Goal: Task Accomplishment & Management: Manage account settings

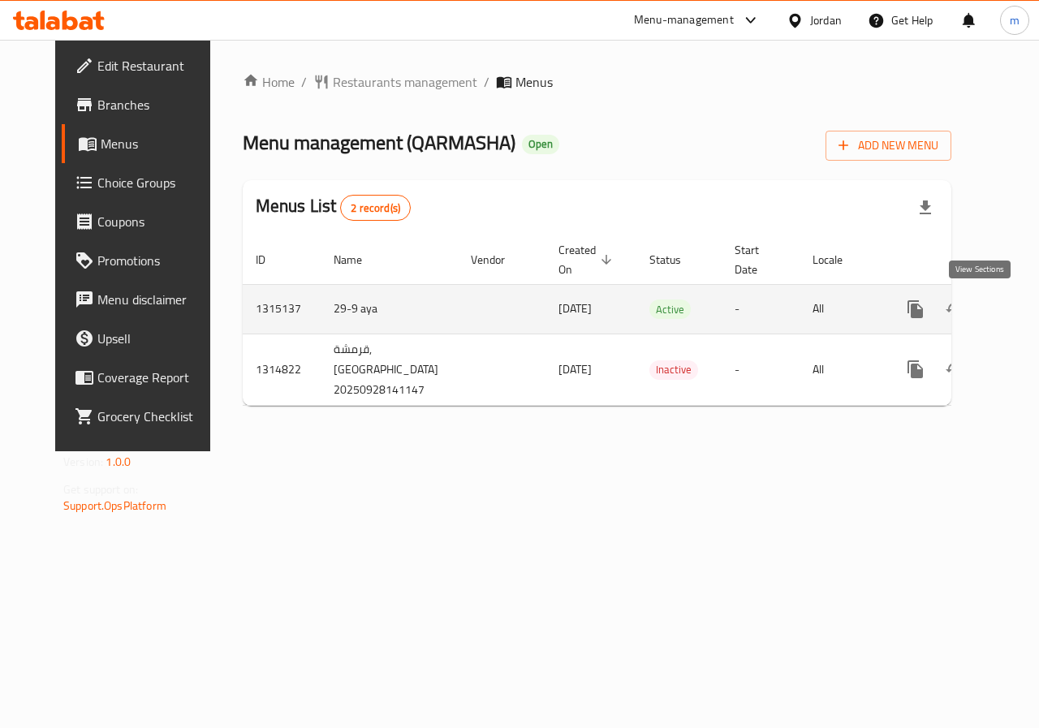
click at [1013, 314] on link "enhanced table" at bounding box center [1032, 309] width 39 height 39
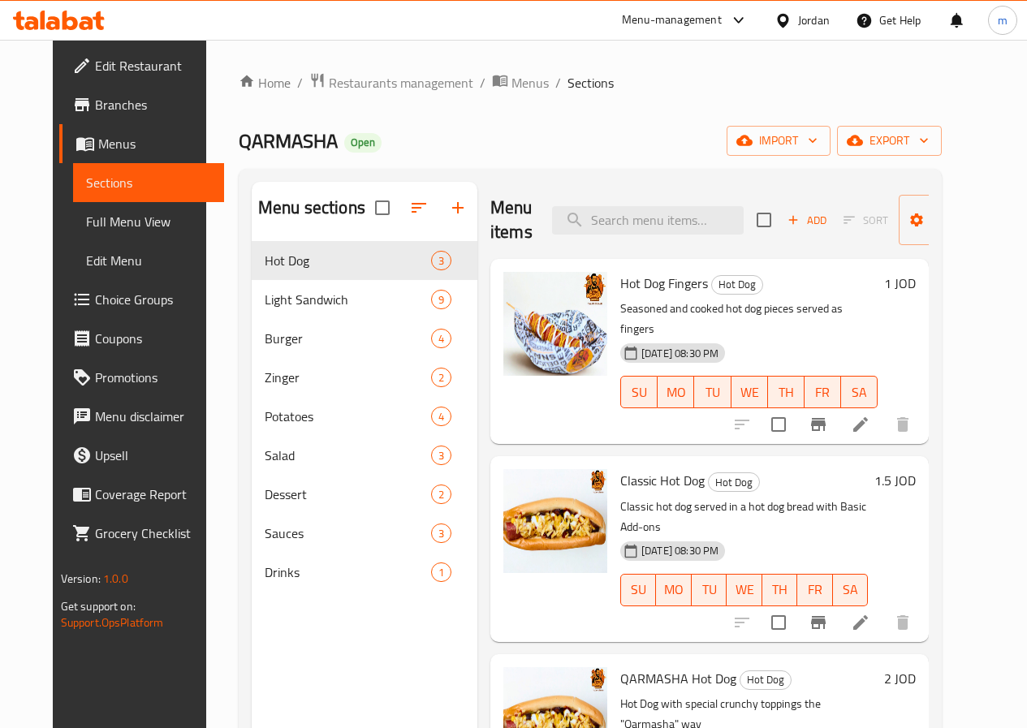
click at [883, 410] on li at bounding box center [860, 424] width 45 height 29
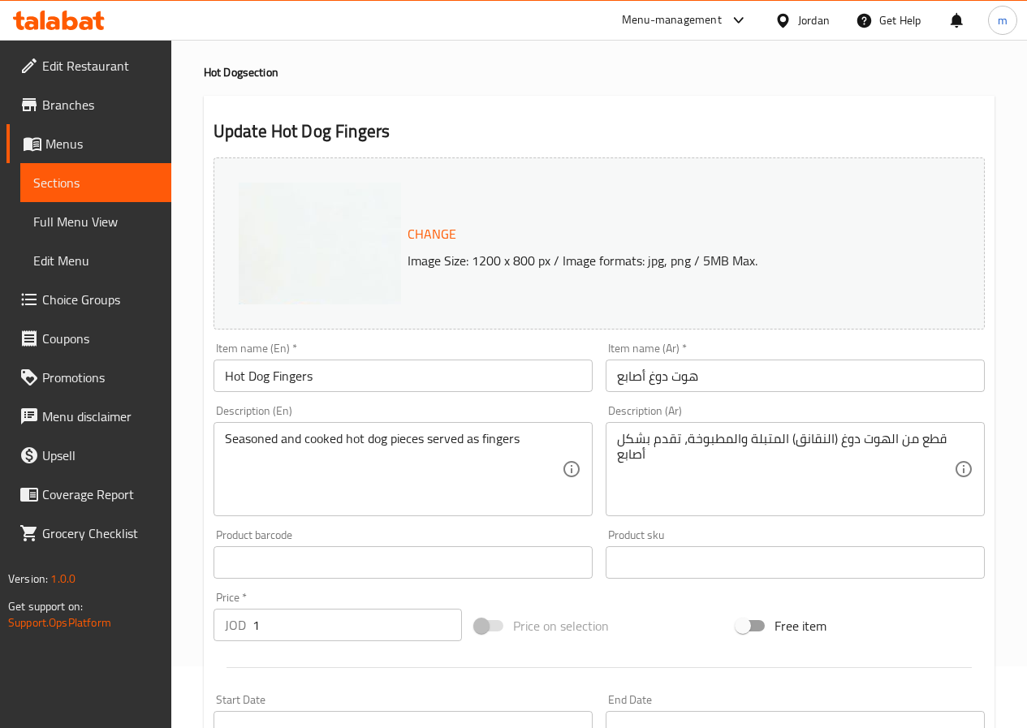
scroll to position [162, 0]
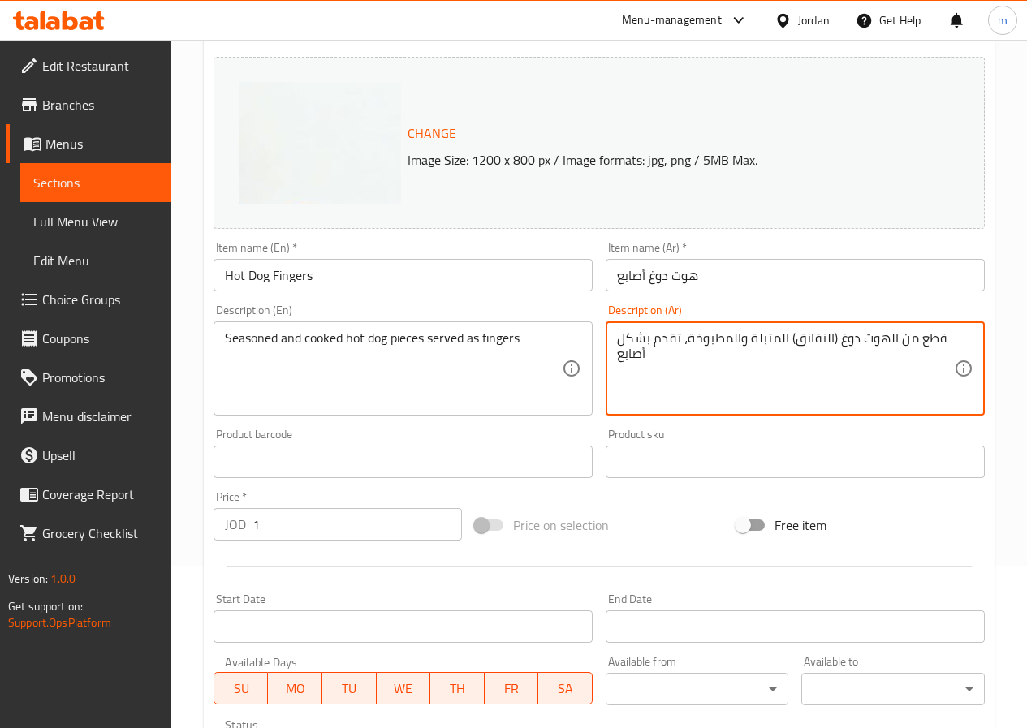
drag, startPoint x: 950, startPoint y: 334, endPoint x: 658, endPoint y: 363, distance: 292.8
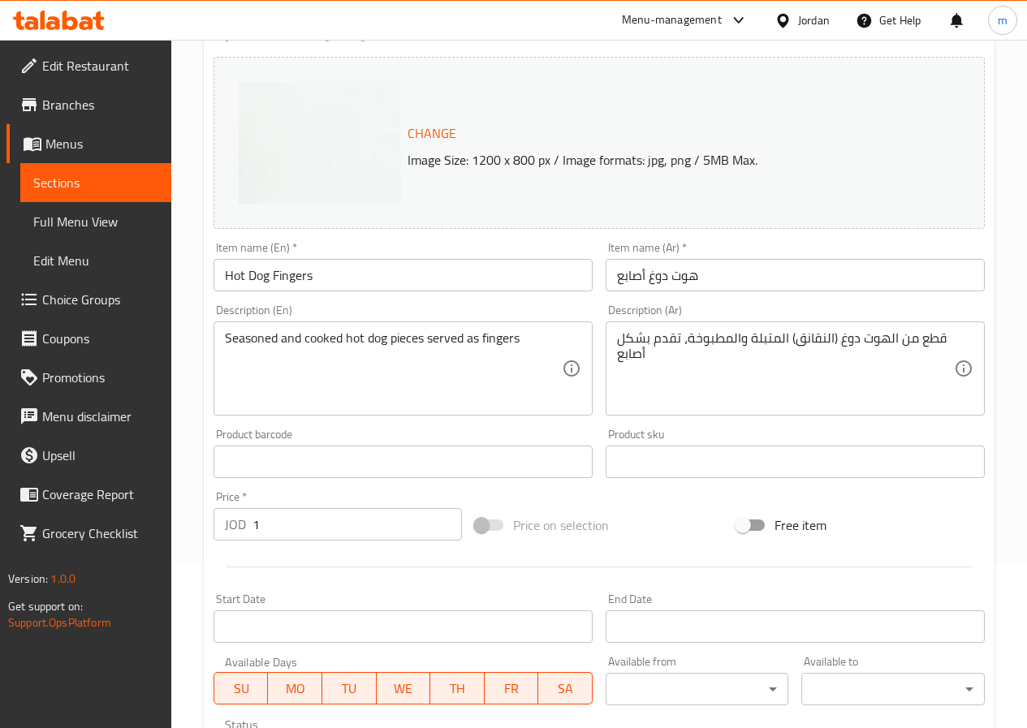
click at [495, 305] on div "Description (En) Seasoned and cooked hot dog pieces served as fingers Descripti…" at bounding box center [402, 359] width 379 height 111
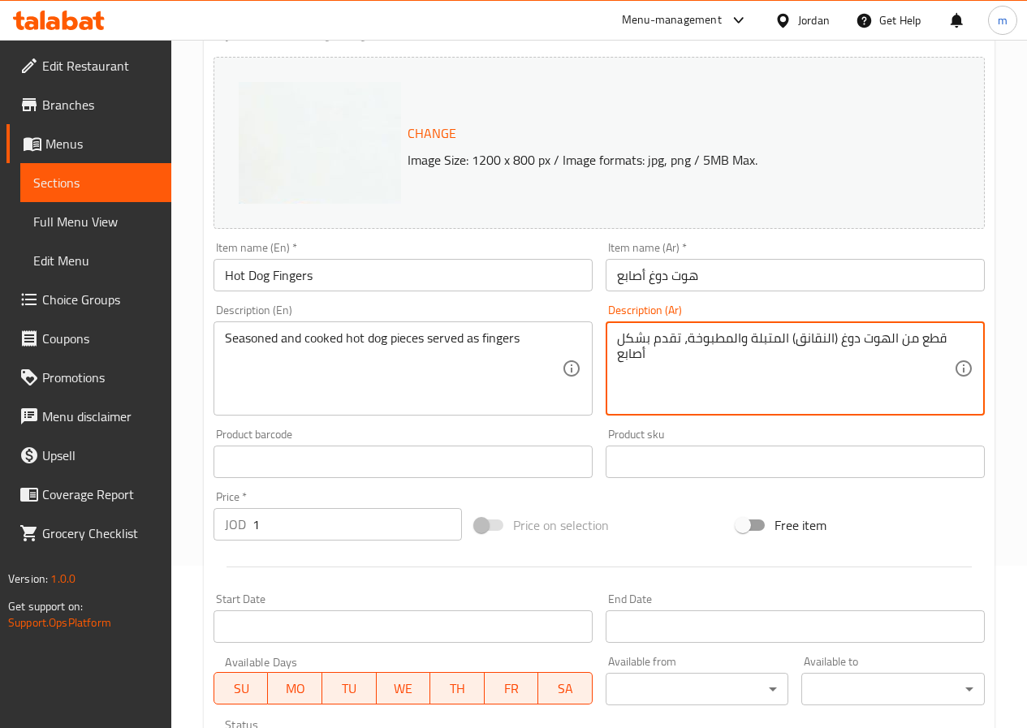
drag, startPoint x: 619, startPoint y: 341, endPoint x: 940, endPoint y: 338, distance: 320.6
drag, startPoint x: 621, startPoint y: 356, endPoint x: 611, endPoint y: 356, distance: 9.7
click at [611, 356] on div "قطع من الهوت دوغ (النقانق) المتبلة والمطبوخة، تقدم بشكل أصابع Description (Ar)" at bounding box center [794, 368] width 379 height 94
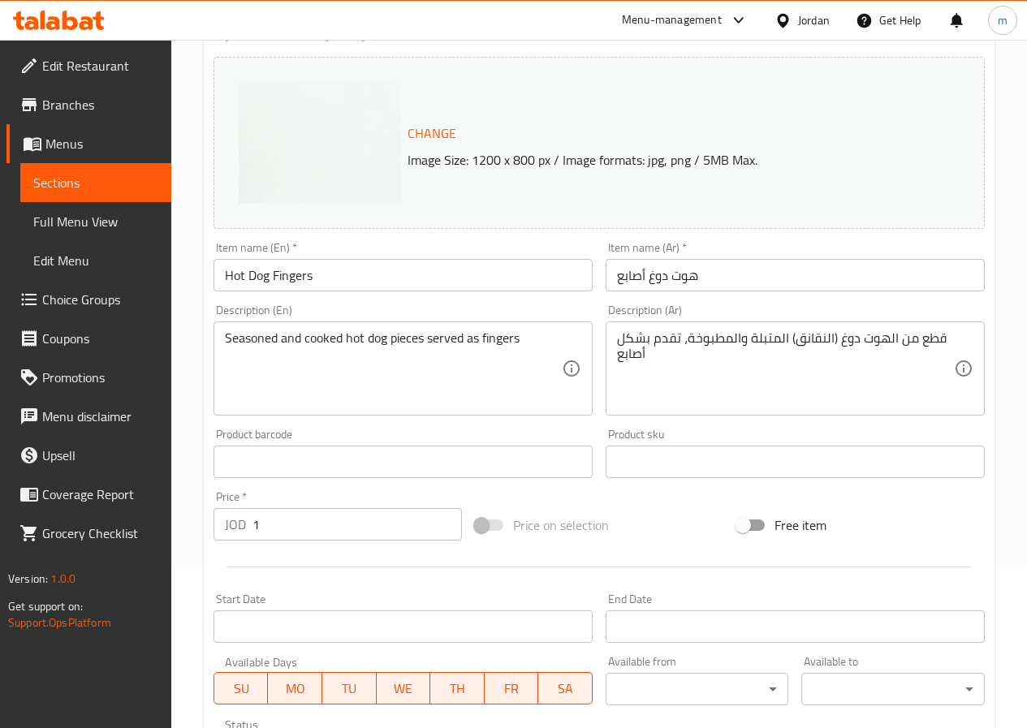
click at [521, 306] on div "Description (En) Seasoned and cooked hot dog pieces served as fingers Descripti…" at bounding box center [402, 359] width 379 height 111
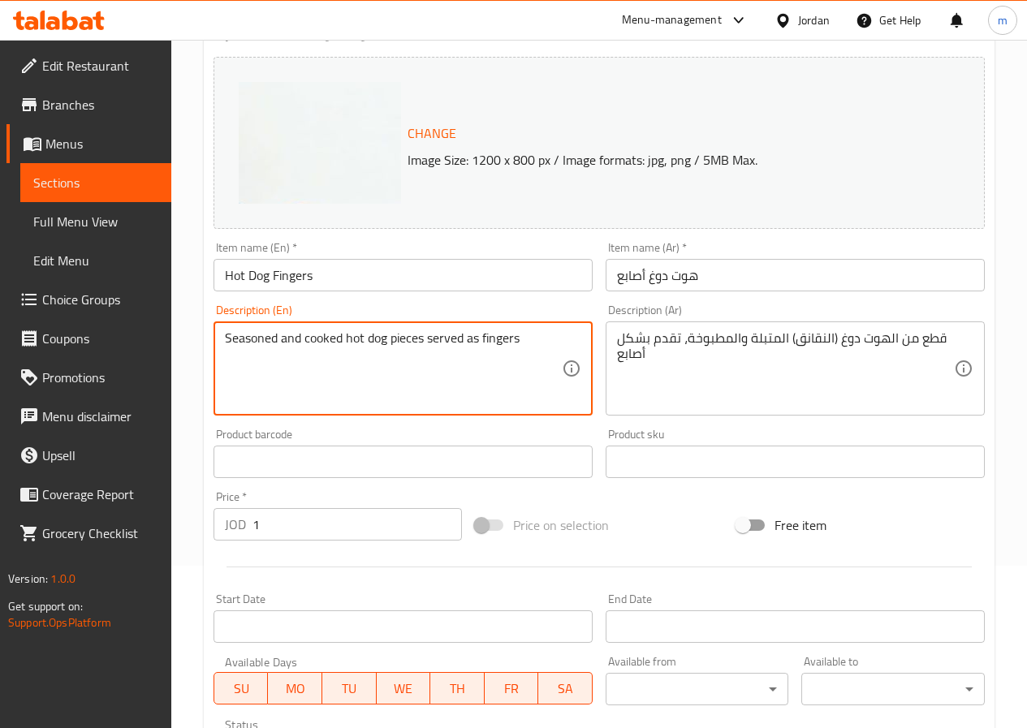
drag, startPoint x: 224, startPoint y: 338, endPoint x: 564, endPoint y: 335, distance: 340.1
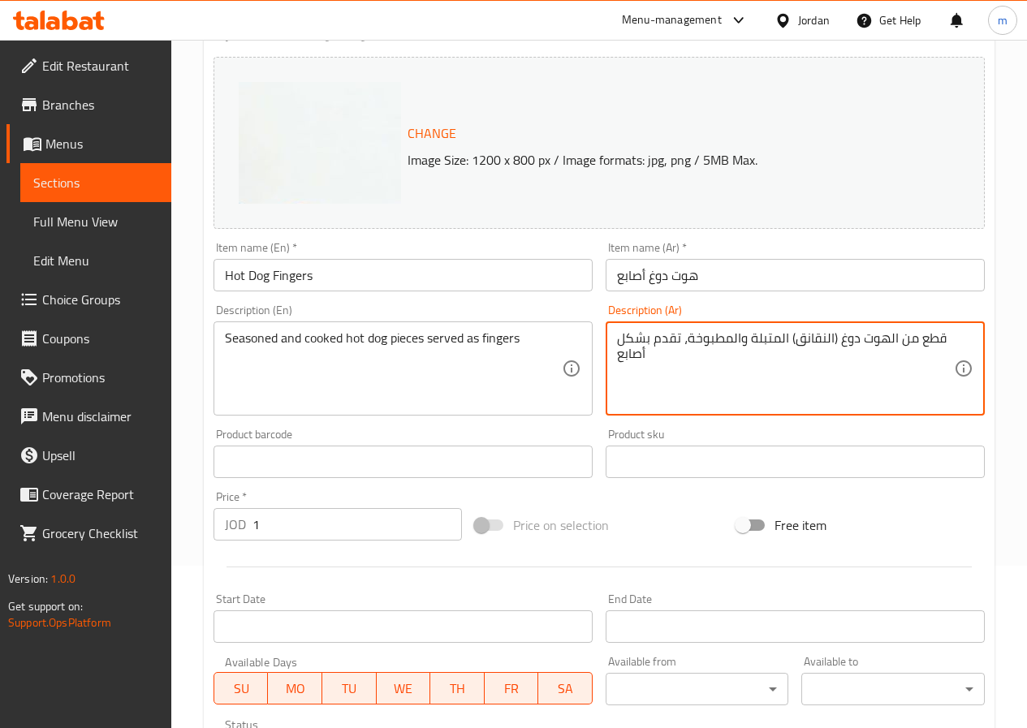
drag, startPoint x: 950, startPoint y: 332, endPoint x: 615, endPoint y: 314, distance: 334.9
click at [991, 248] on div "Update Hot Dog Fingers Change Image Size: 1200 x 800 px / Image formats: jpg, p…" at bounding box center [599, 479] width 790 height 968
drag, startPoint x: 941, startPoint y: 339, endPoint x: 645, endPoint y: 355, distance: 296.7
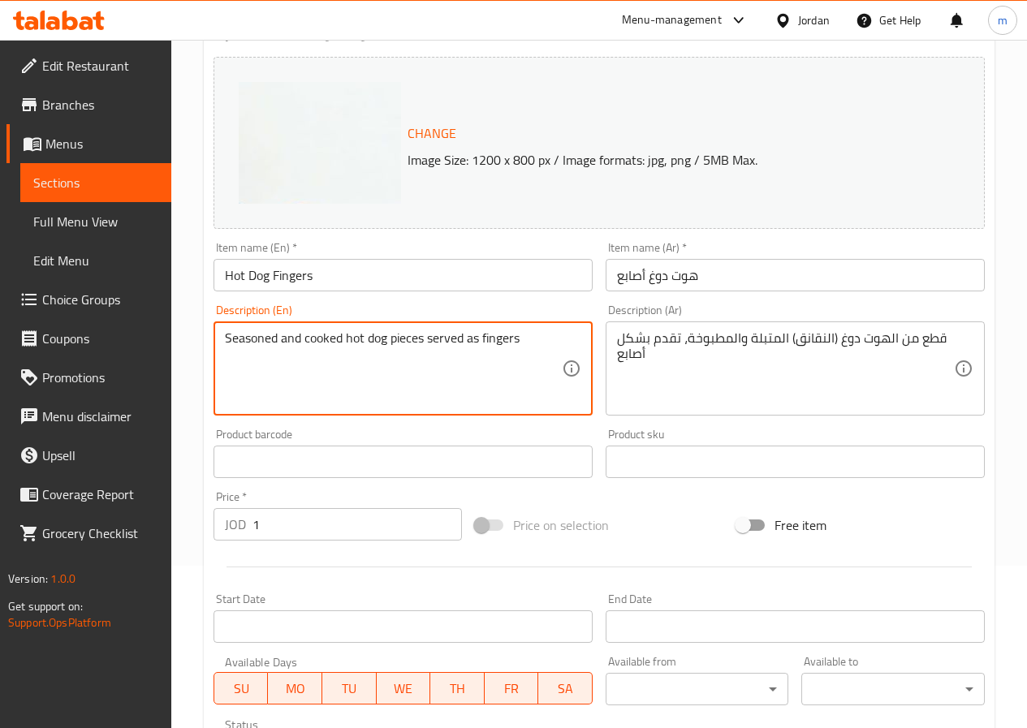
drag, startPoint x: 554, startPoint y: 336, endPoint x: 201, endPoint y: 360, distance: 353.1
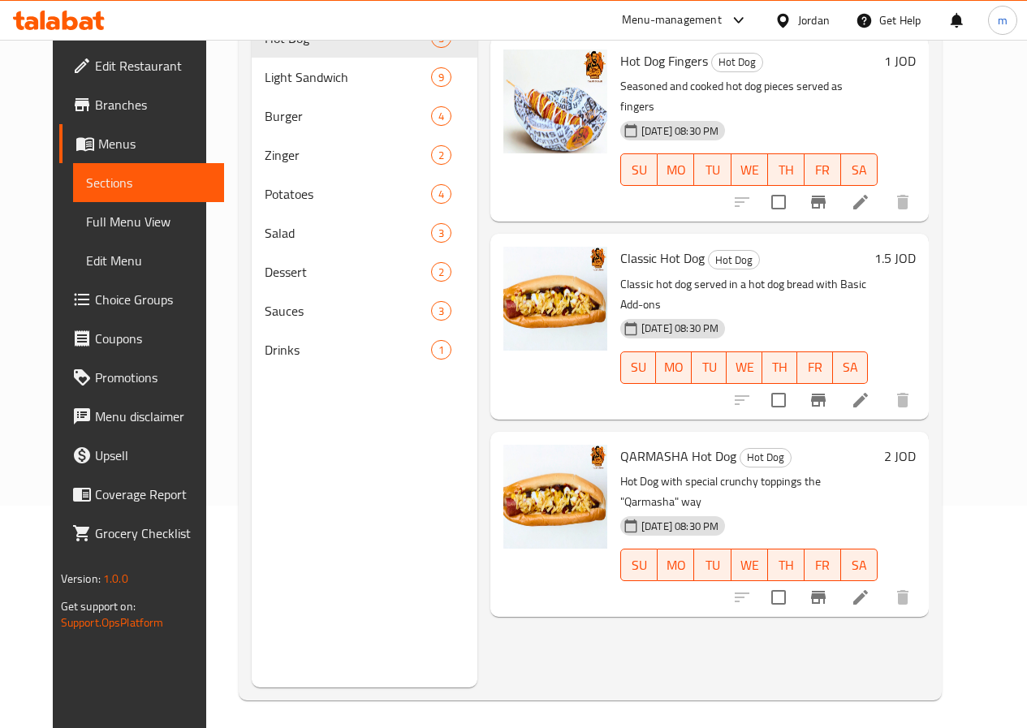
scroll to position [227, 0]
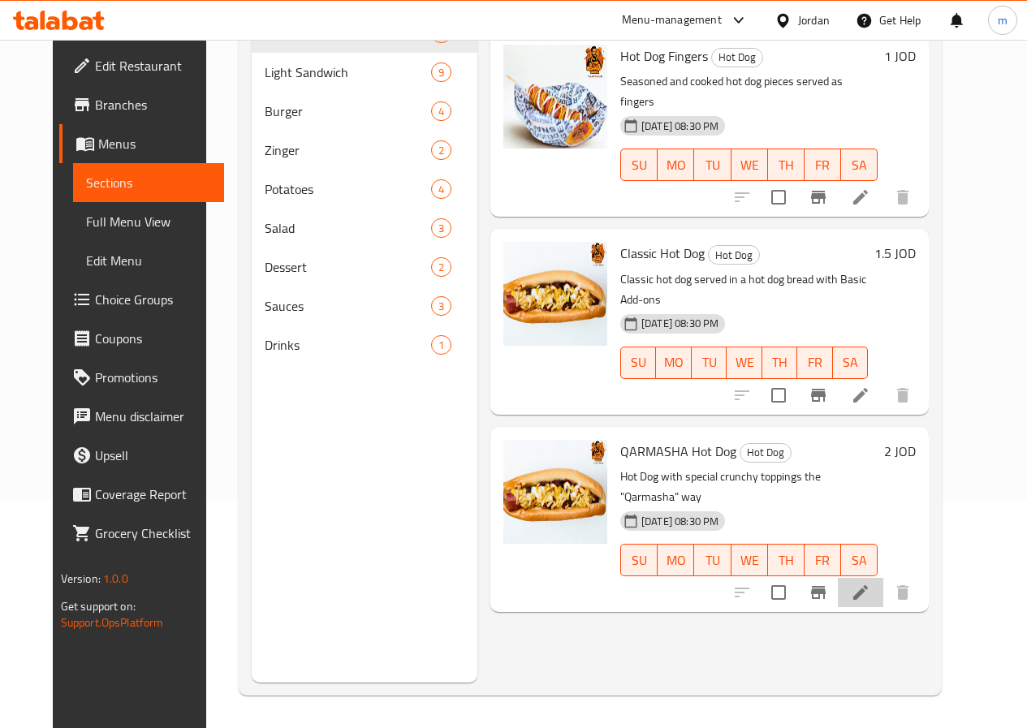
click at [883, 578] on li at bounding box center [860, 592] width 45 height 29
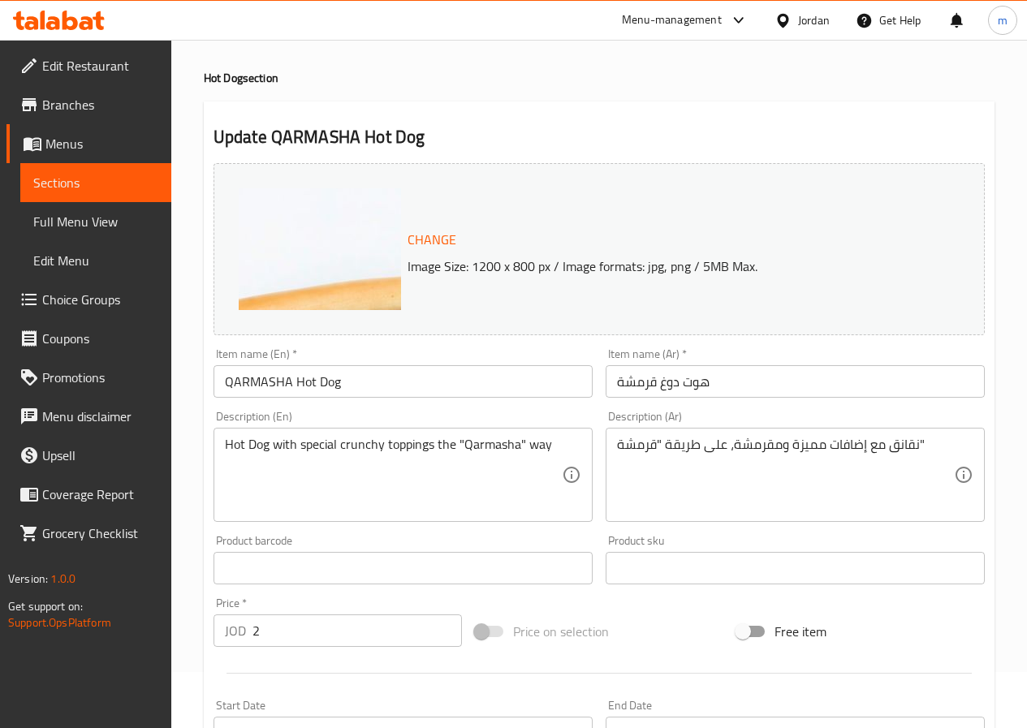
scroll to position [81, 0]
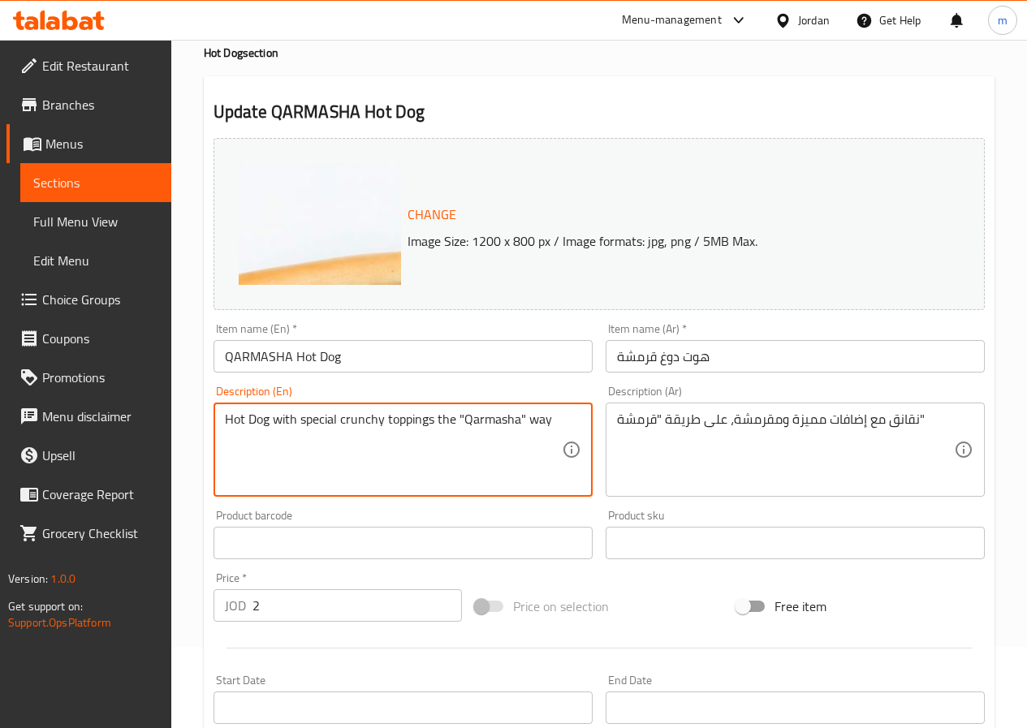
drag, startPoint x: 549, startPoint y: 414, endPoint x: 203, endPoint y: 405, distance: 346.7
drag, startPoint x: 259, startPoint y: 426, endPoint x: 398, endPoint y: 470, distance: 145.5
click at [398, 470] on textarea "Hot Dog with special crunchy toppings the "Qarmasha" way" at bounding box center [393, 449] width 337 height 77
click at [441, 424] on textarea "Hot Dog with special crunchy toppings the "Qarmasha" way" at bounding box center [393, 449] width 337 height 77
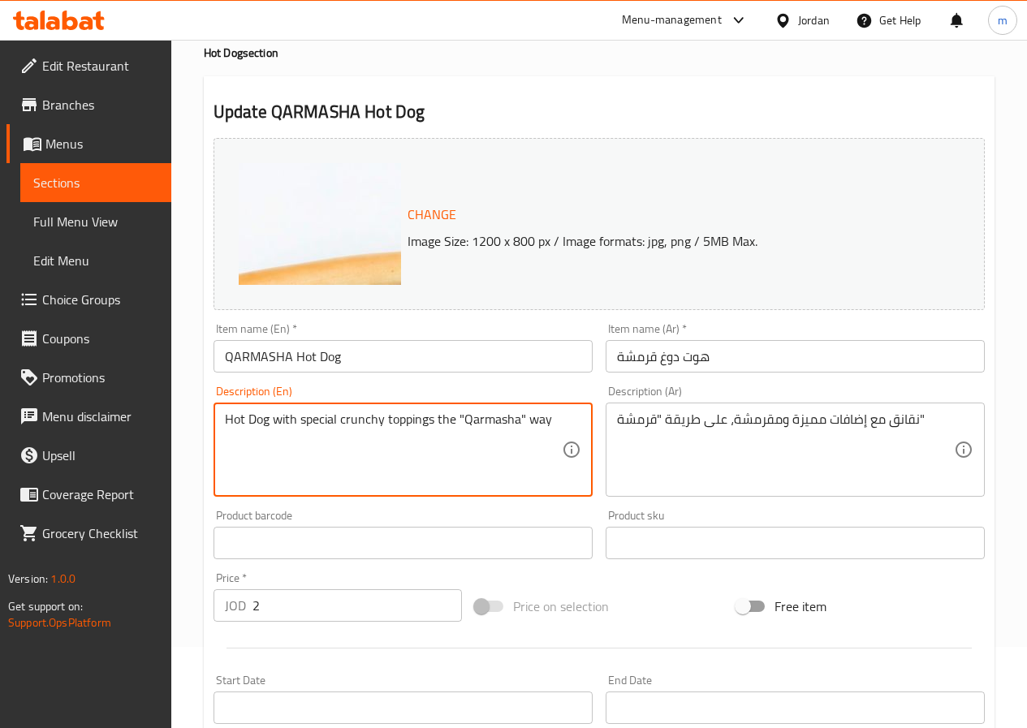
click at [441, 424] on textarea "Hot Dog with special crunchy toppings the "Qarmasha" way" at bounding box center [393, 449] width 337 height 77
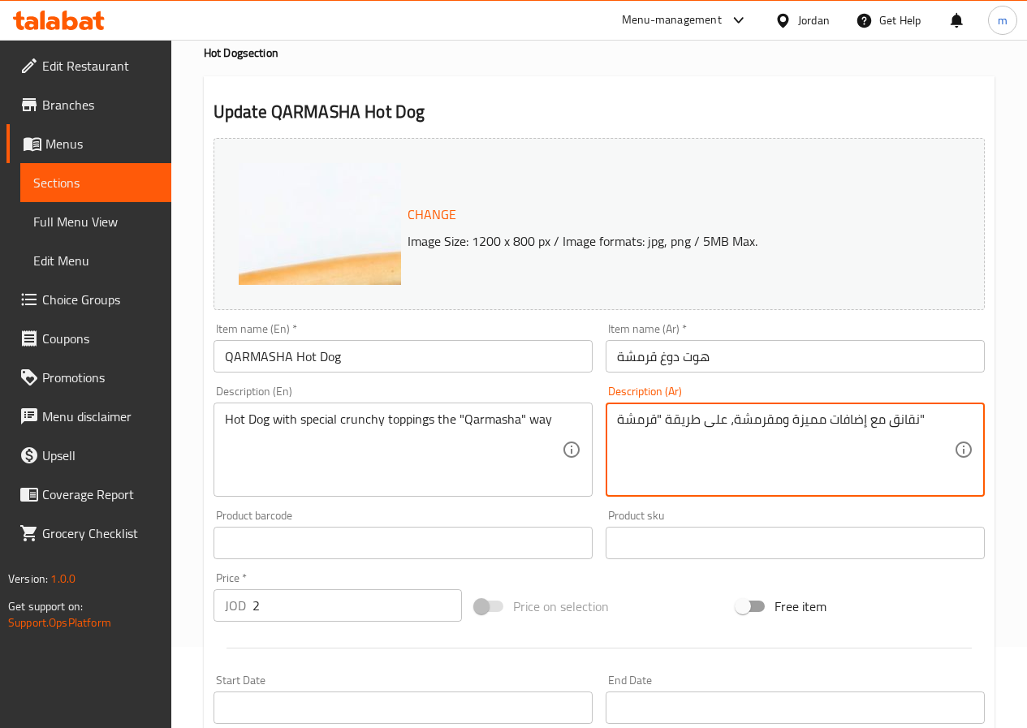
drag, startPoint x: 942, startPoint y: 416, endPoint x: 919, endPoint y: 417, distance: 23.6
click at [907, 447] on textarea "نقانق مع إضافات مميزة ومقرمشة، على طريقة "قرمشة"" at bounding box center [785, 449] width 337 height 77
drag, startPoint x: 617, startPoint y: 422, endPoint x: 958, endPoint y: 448, distance: 342.7
click at [958, 448] on div "نقانق مع إضافات مميزة ومقرمشة، على طريقة "قرمشة" Description (Ar)" at bounding box center [794, 450] width 379 height 94
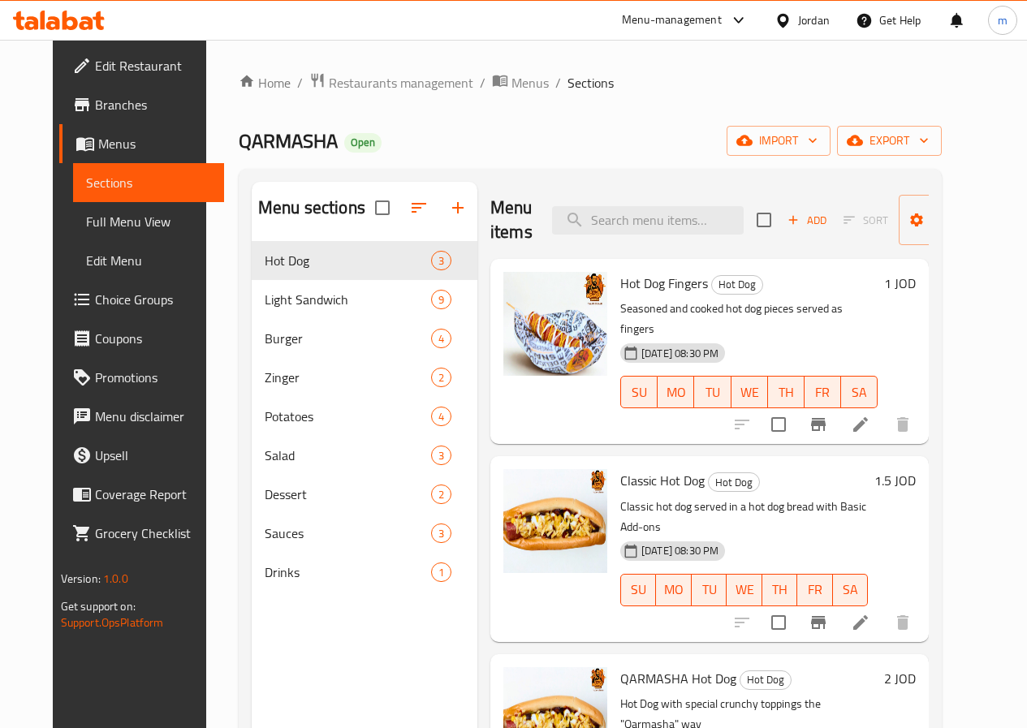
scroll to position [227, 0]
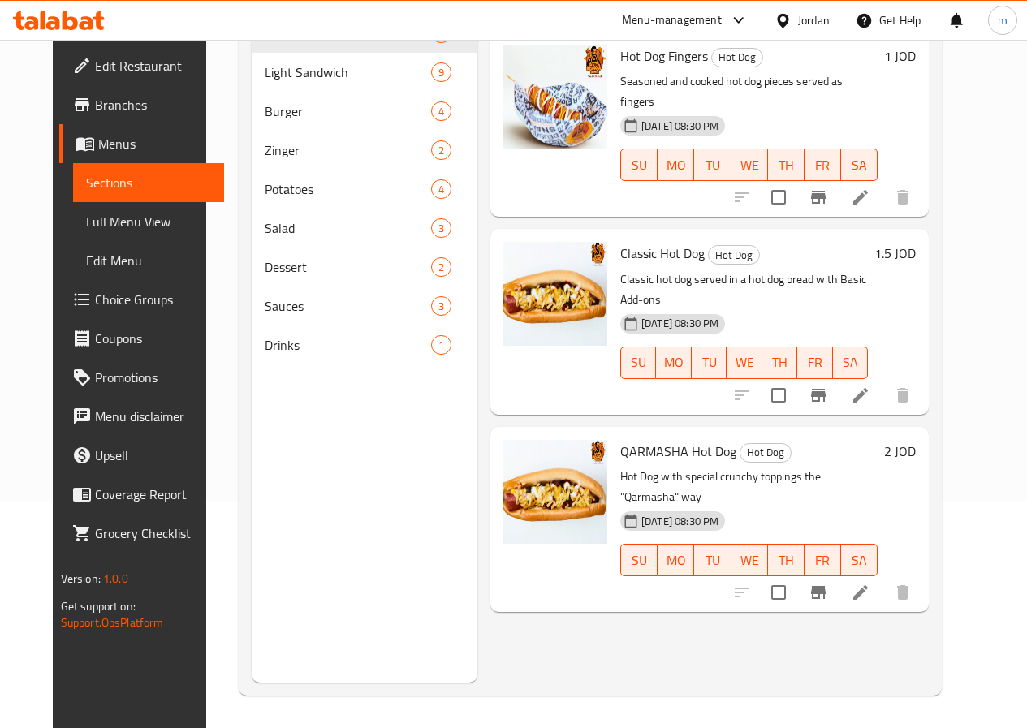
click at [96, 20] on icon at bounding box center [59, 20] width 92 height 19
